Goal: Check status: Check status

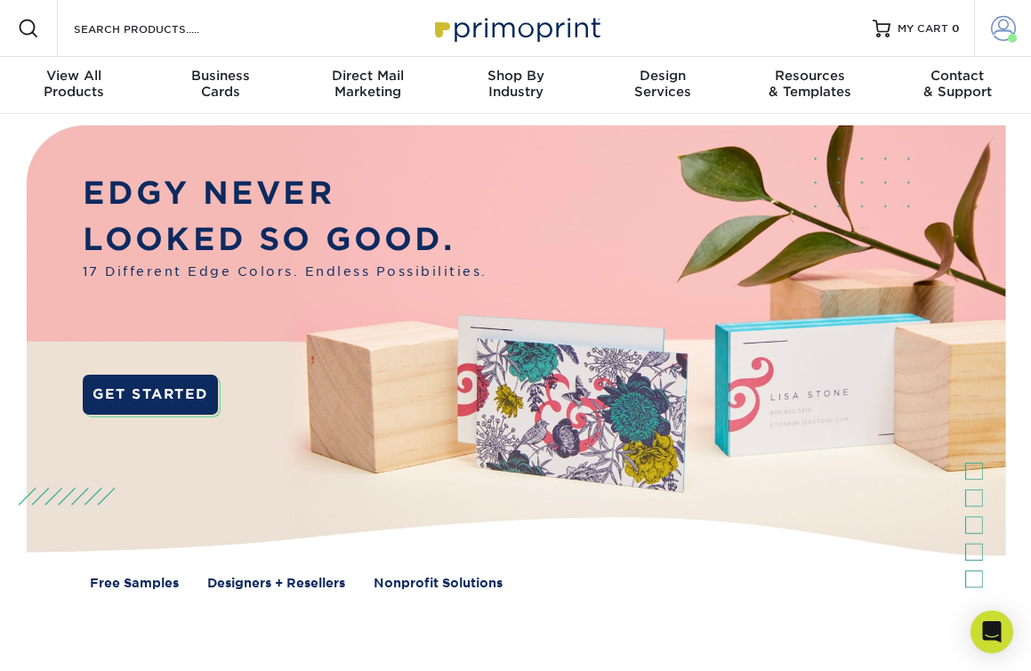
click at [1001, 19] on span at bounding box center [1003, 28] width 25 height 25
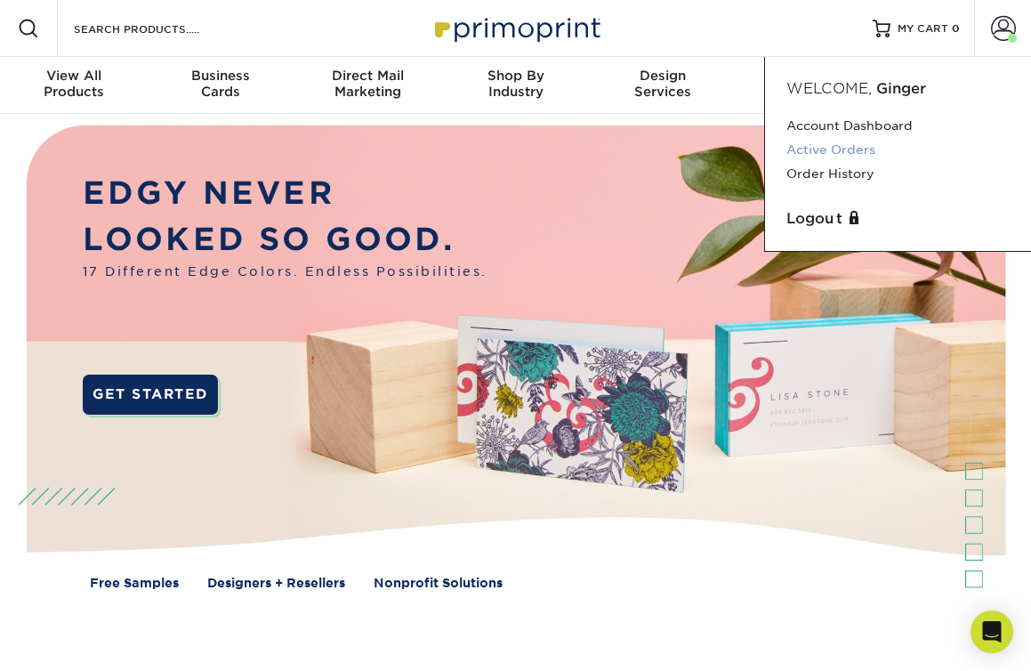
click at [847, 149] on link "Active Orders" at bounding box center [897, 150] width 223 height 24
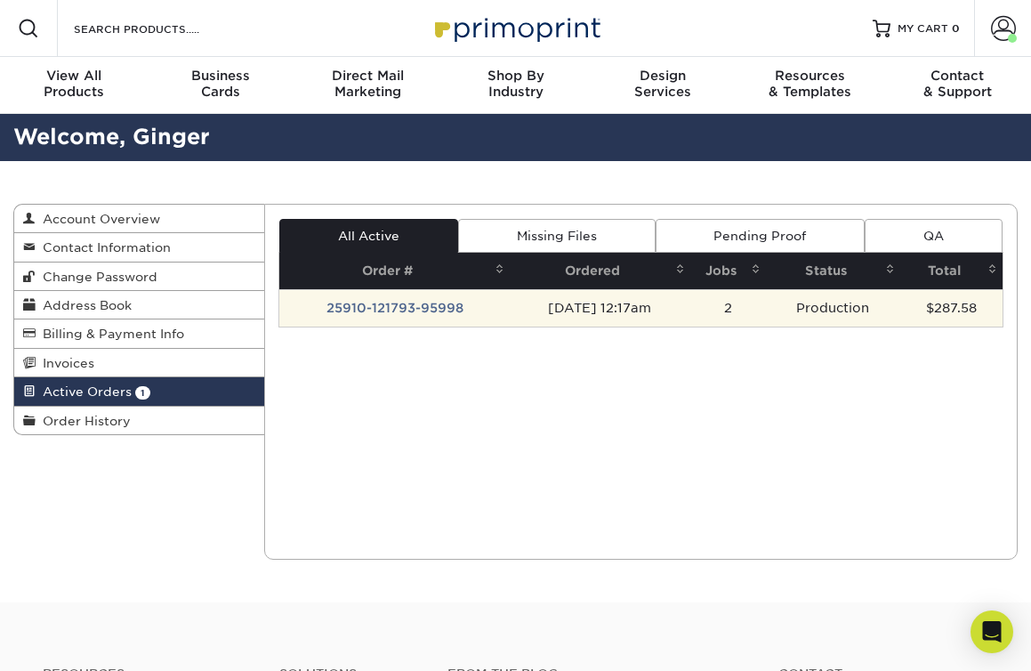
click at [427, 302] on td "25910-121793-95998" at bounding box center [394, 307] width 230 height 37
